Goal: Use online tool/utility: Utilize a website feature to perform a specific function

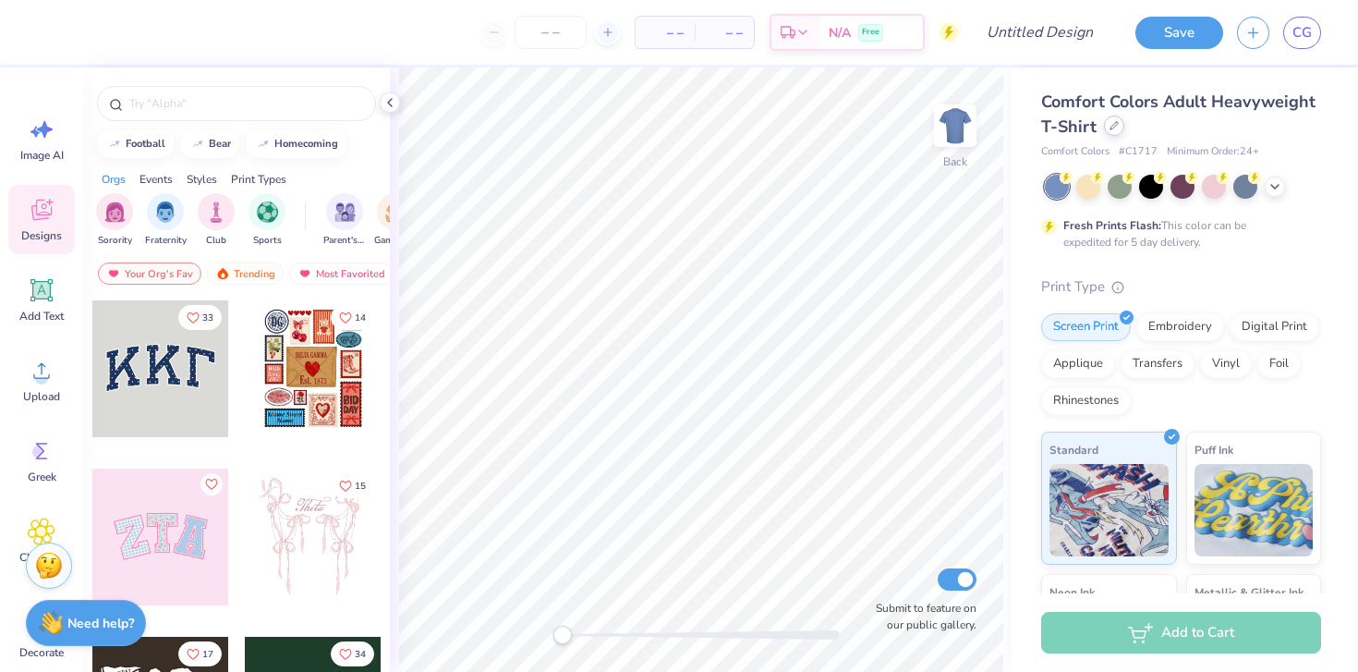
click at [1116, 129] on icon at bounding box center [1113, 125] width 9 height 9
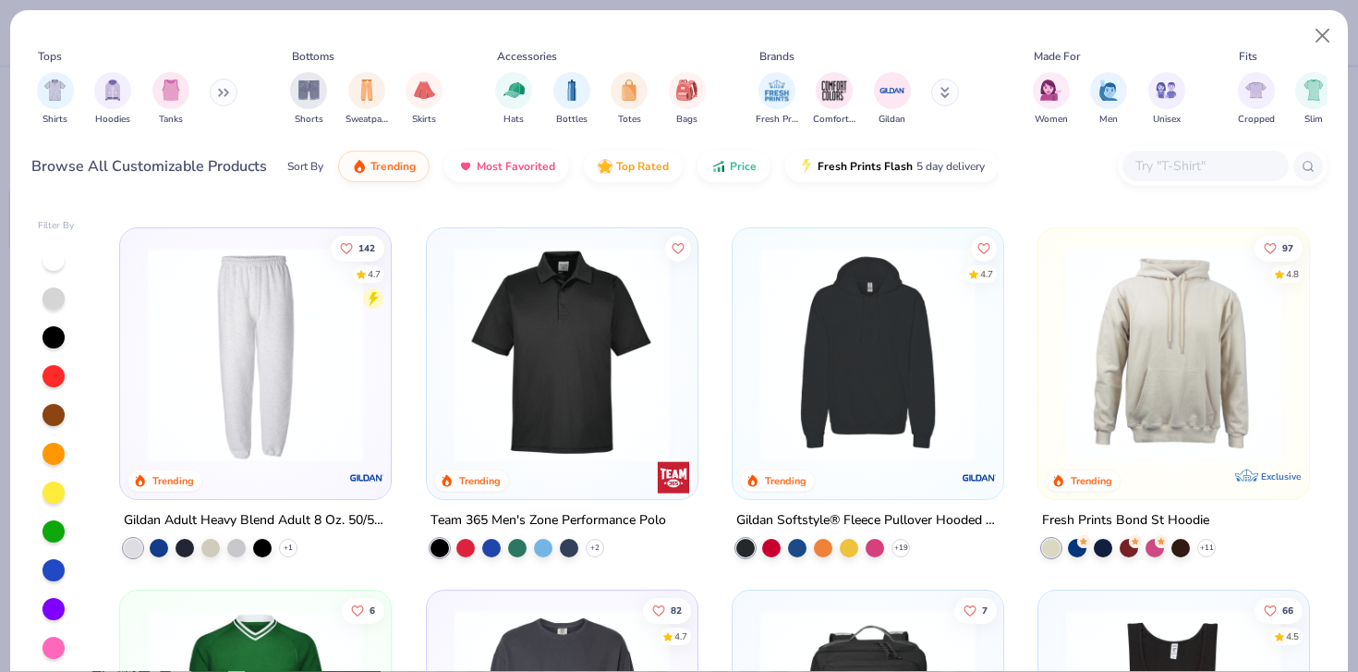
scroll to position [3664, 0]
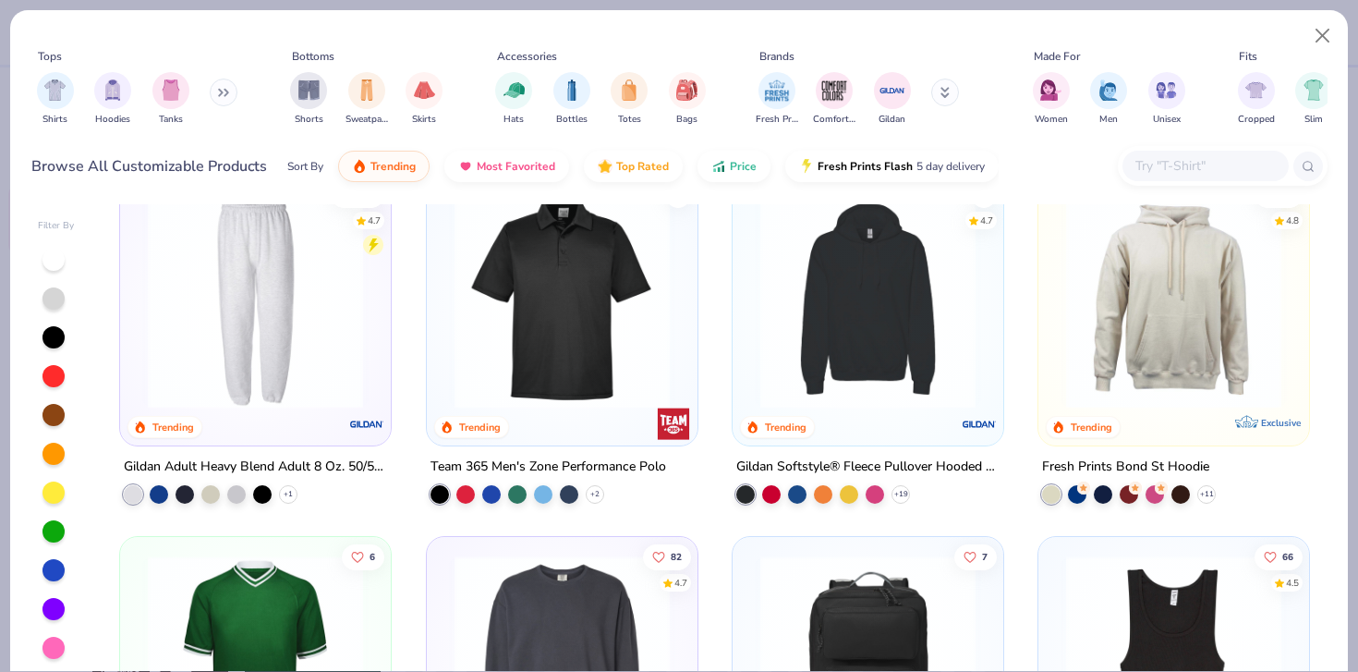
click at [1199, 148] on div at bounding box center [1223, 166] width 210 height 40
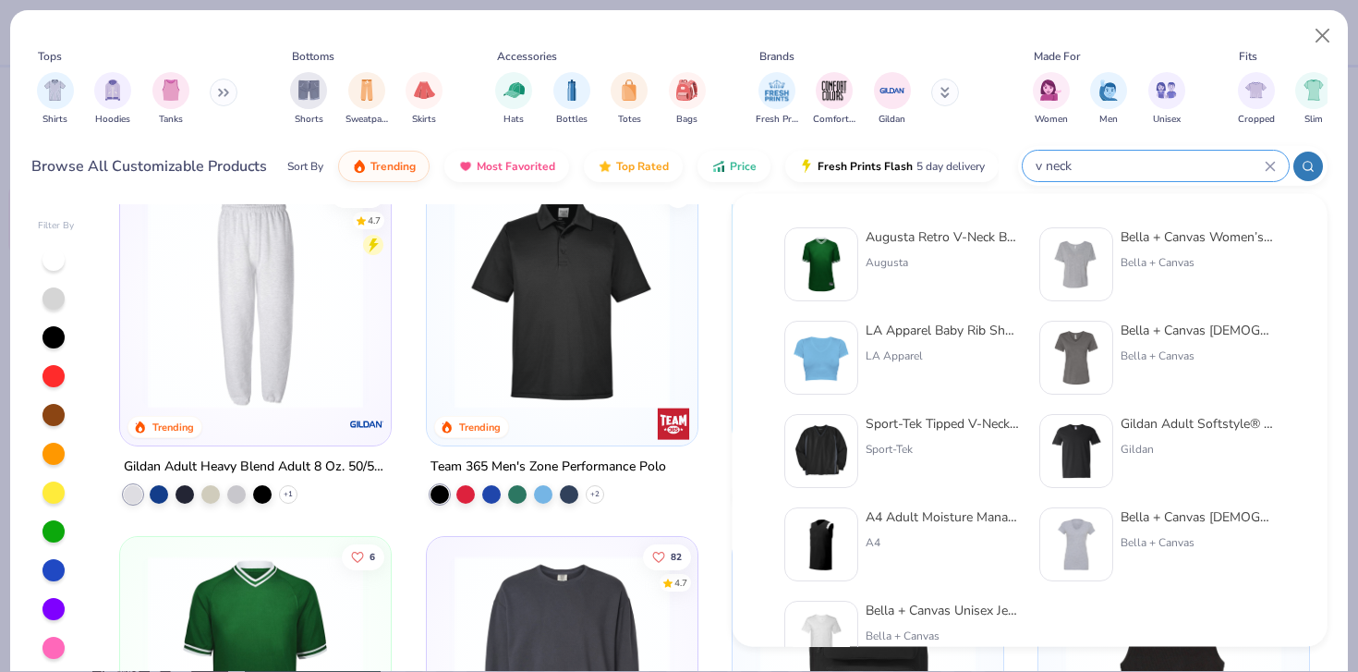
type input "v neck"
click at [1085, 254] on img at bounding box center [1076, 264] width 57 height 57
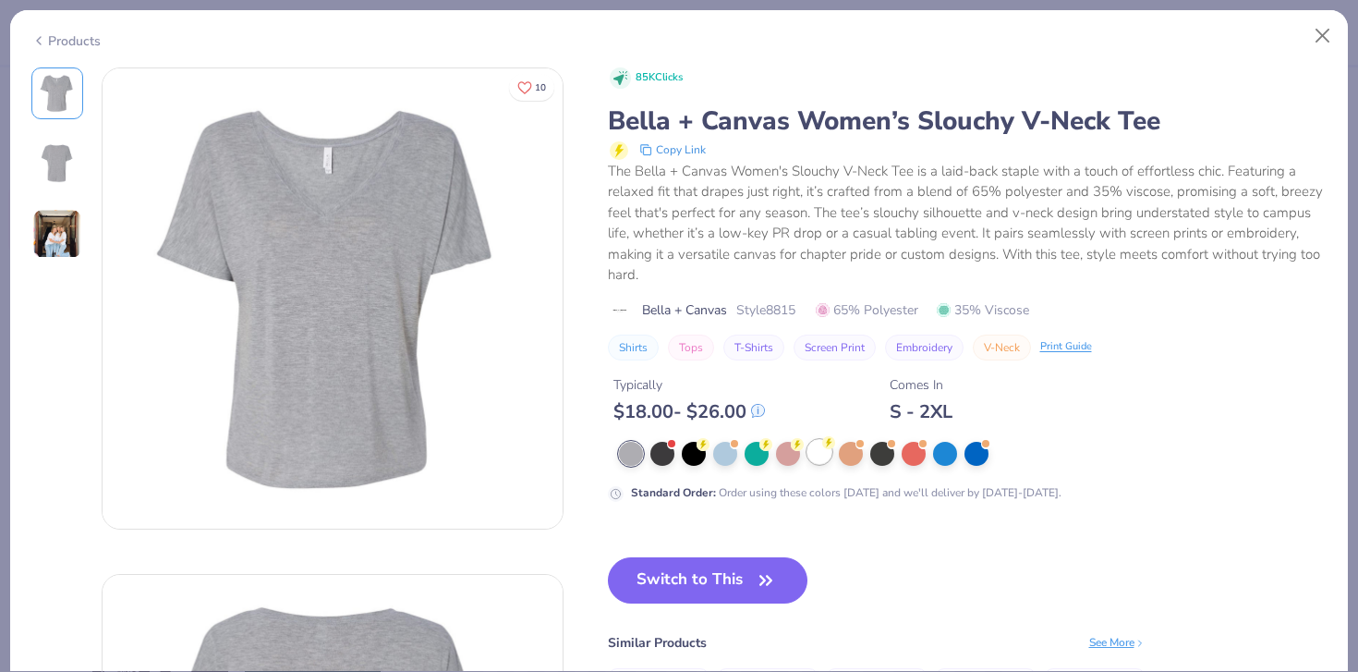
click at [807, 450] on div at bounding box center [819, 452] width 24 height 24
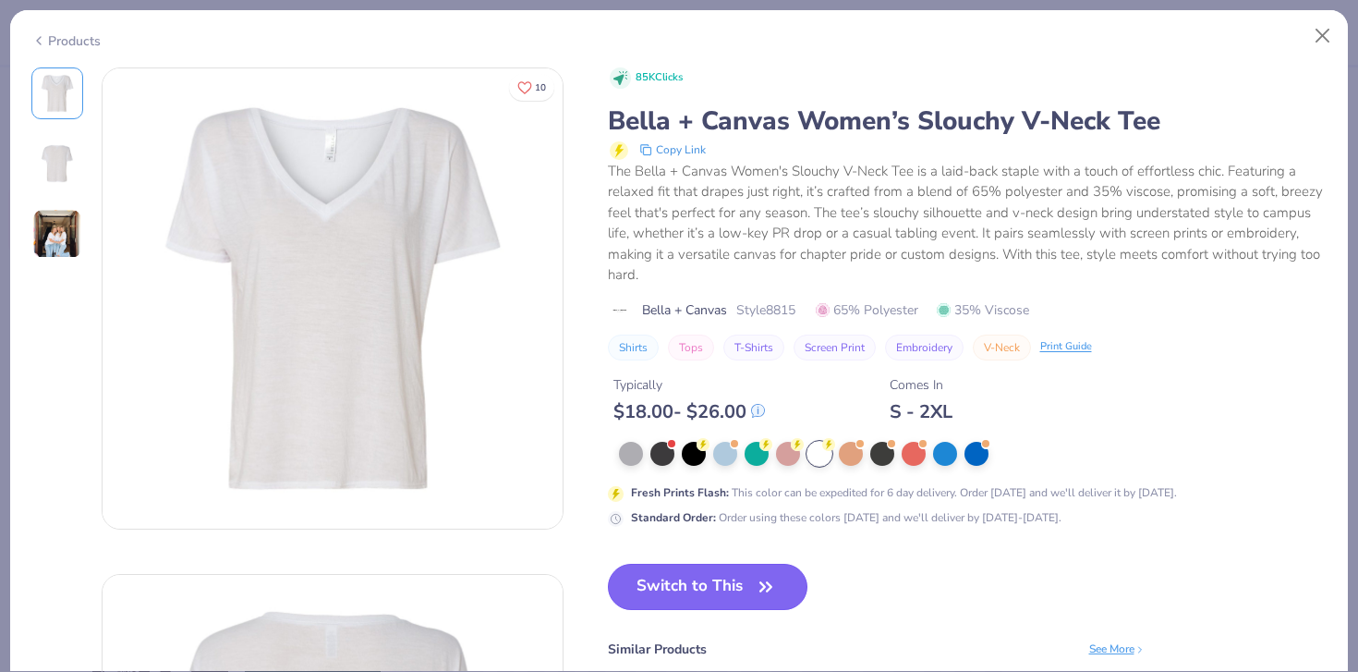
click at [706, 595] on button "Switch to This" at bounding box center [708, 587] width 200 height 46
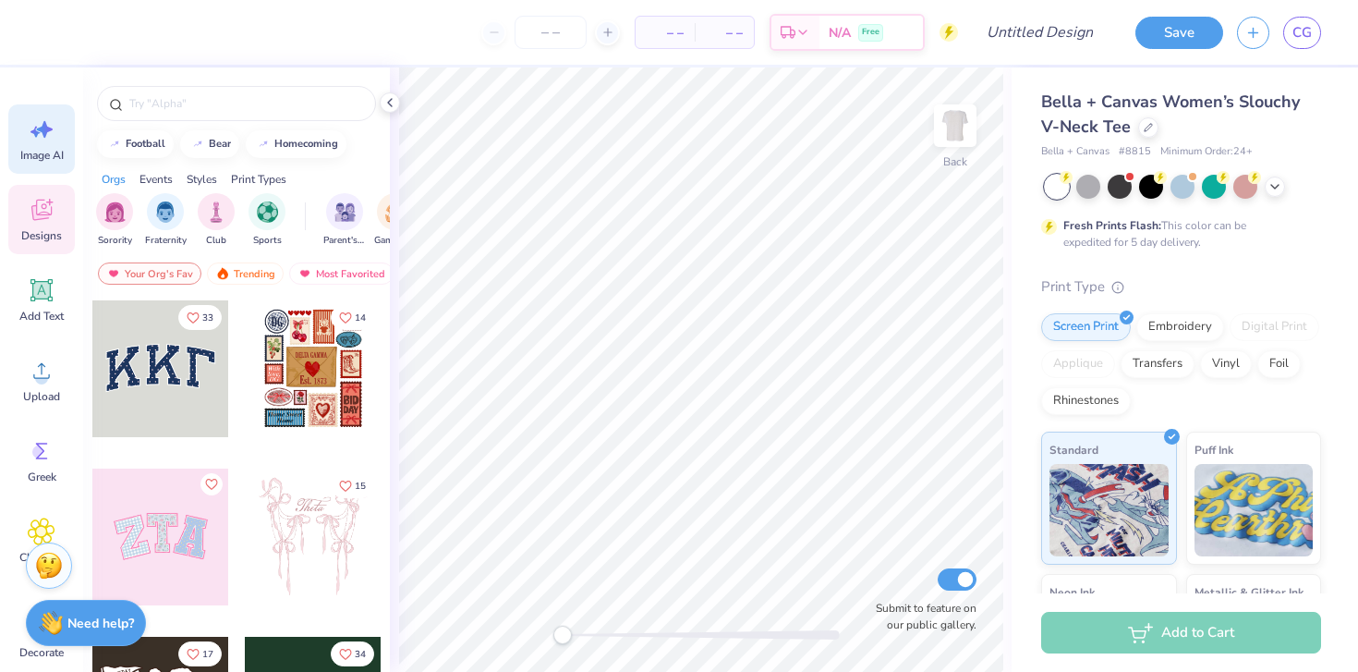
click at [51, 162] on span "Image AI" at bounding box center [41, 155] width 43 height 15
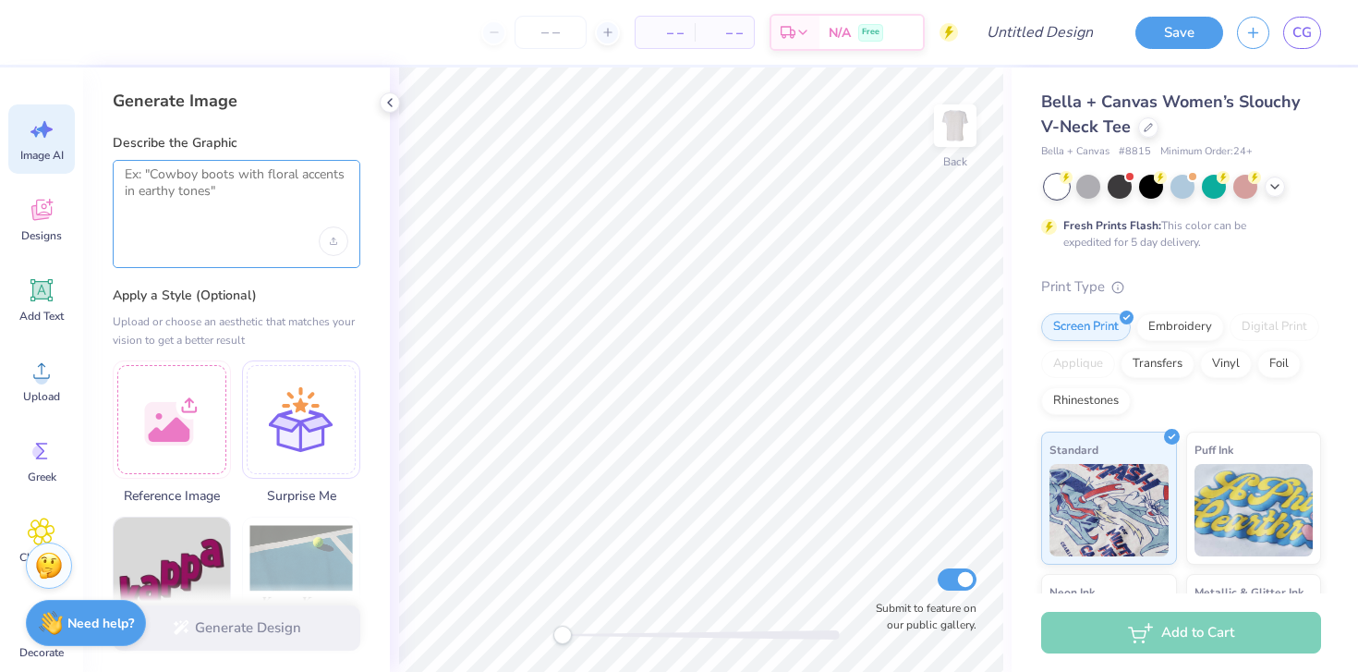
click at [197, 210] on textarea at bounding box center [237, 189] width 224 height 46
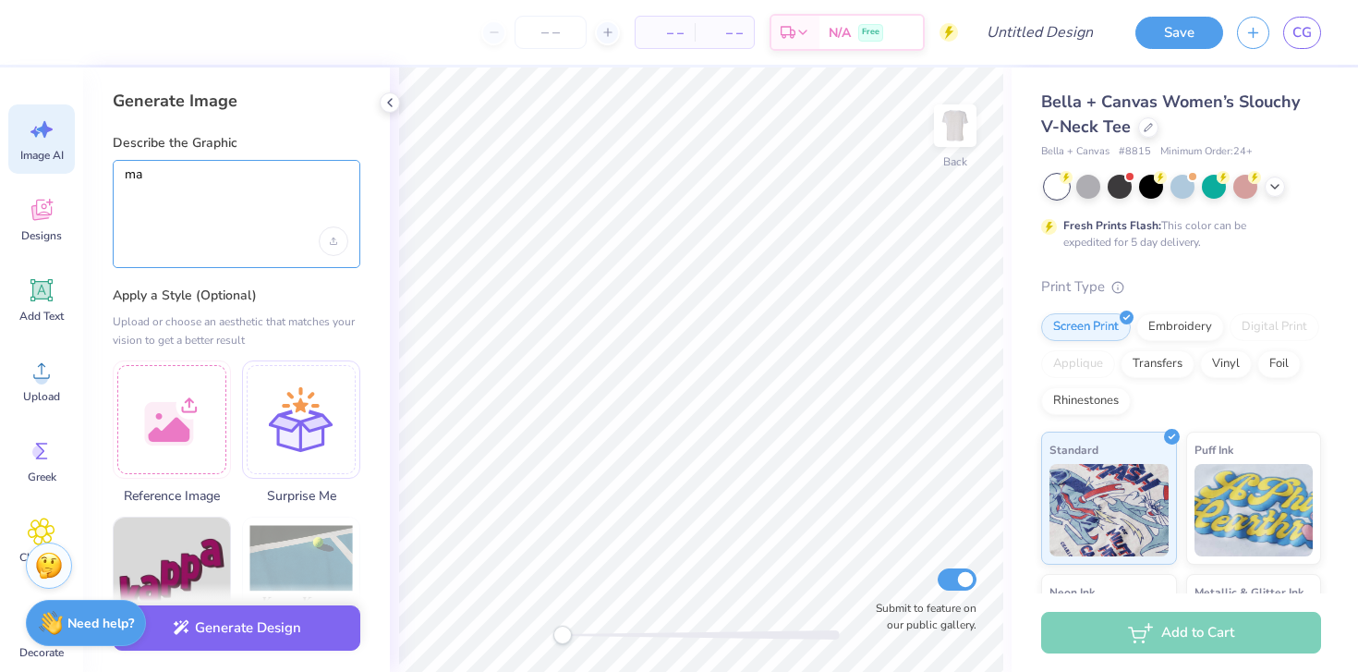
type textarea "m"
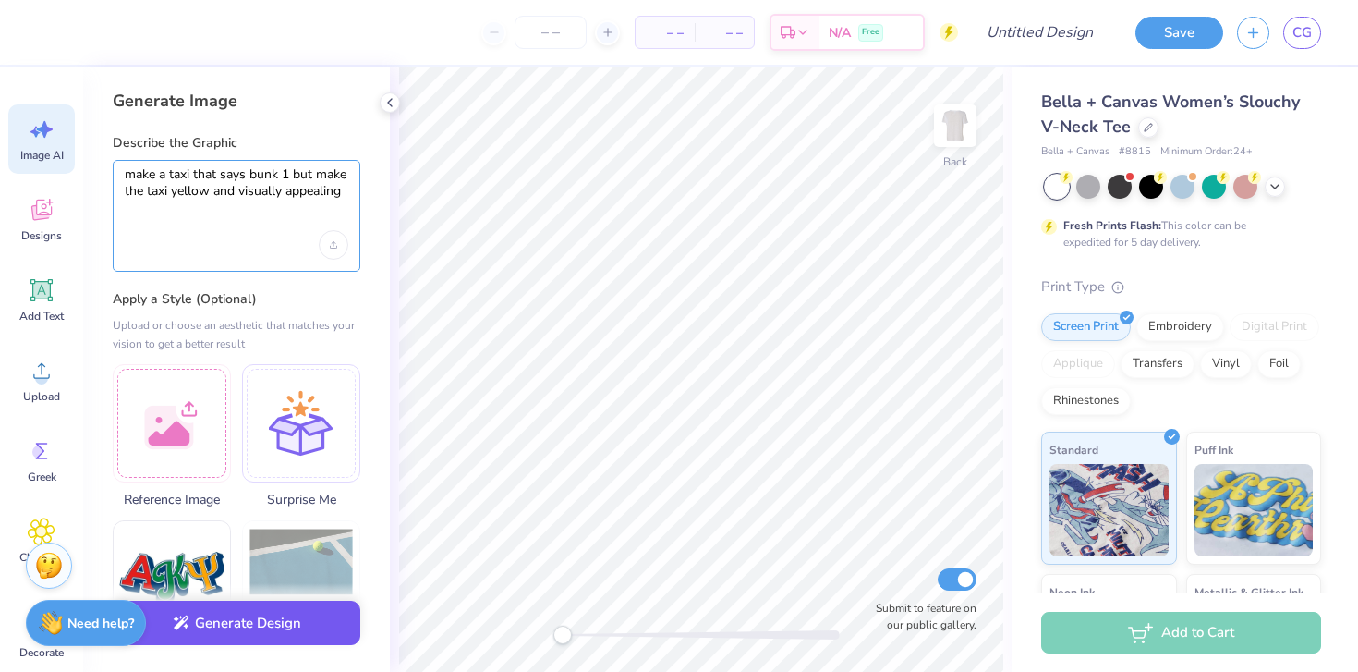
type textarea "make a taxi that says bunk 1 but make the taxi yellow and visually appealing"
click at [220, 609] on button "Generate Design" at bounding box center [237, 622] width 248 height 45
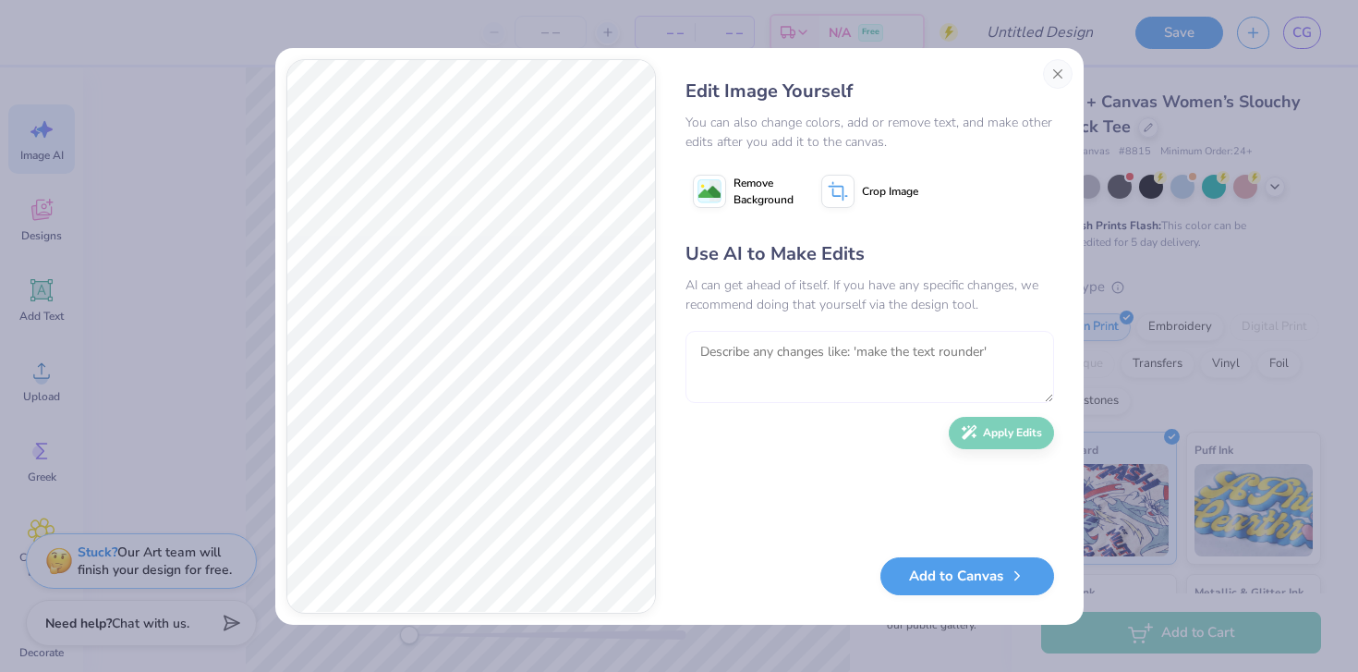
click at [782, 371] on textarea at bounding box center [869, 367] width 369 height 72
type textarea "make it visually appealing"
click at [1021, 407] on div "Use AI to Make Edits AI can get ahead of itself. If you have any specific chang…" at bounding box center [869, 389] width 369 height 299
click at [1016, 414] on div "Use AI to Make Edits AI can get ahead of itself. If you have any specific chang…" at bounding box center [869, 389] width 369 height 299
click at [1016, 416] on div "Use AI to Make Edits AI can get ahead of itself. If you have any specific chang…" at bounding box center [869, 389] width 369 height 299
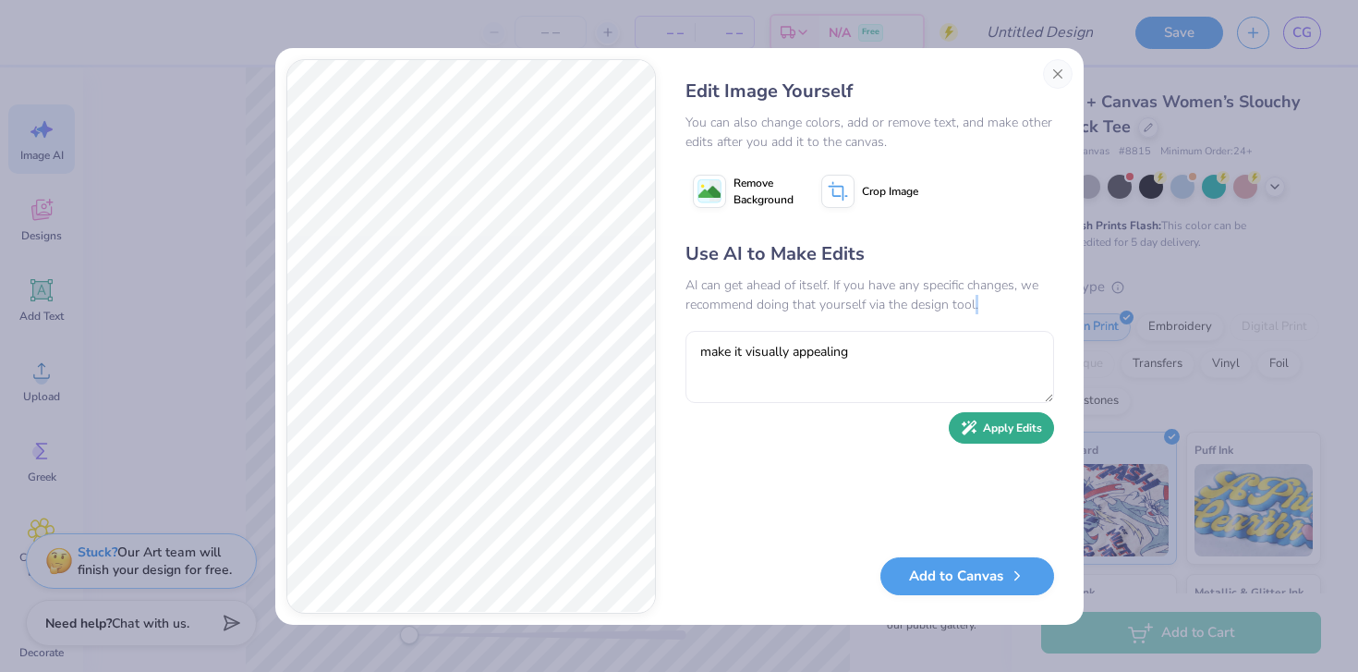
click at [1018, 432] on button "Apply Edits" at bounding box center [1001, 428] width 105 height 32
